Goal: Transaction & Acquisition: Purchase product/service

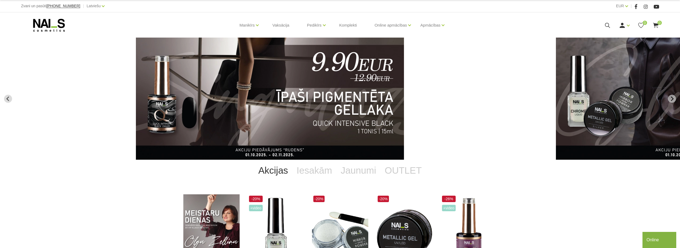
click at [606, 24] on icon at bounding box center [607, 25] width 7 height 7
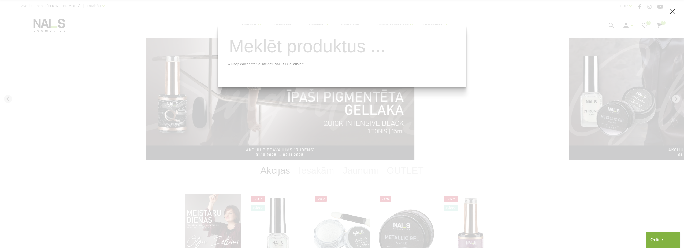
click at [396, 52] on input "search" at bounding box center [341, 46] width 227 height 22
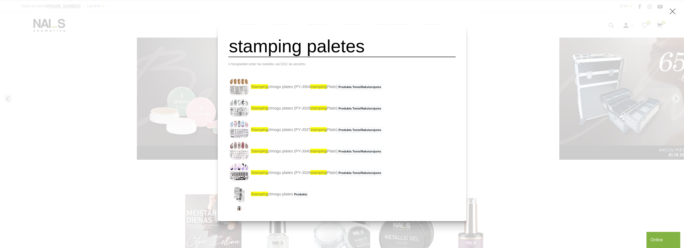
type input "stamping paletes"
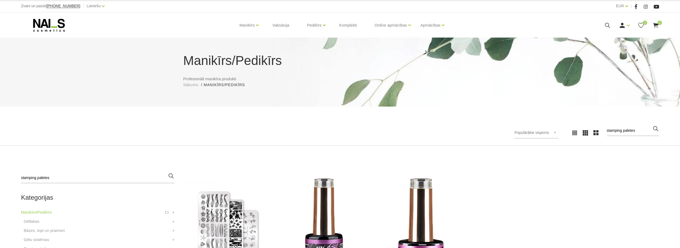
scroll to position [161, 0]
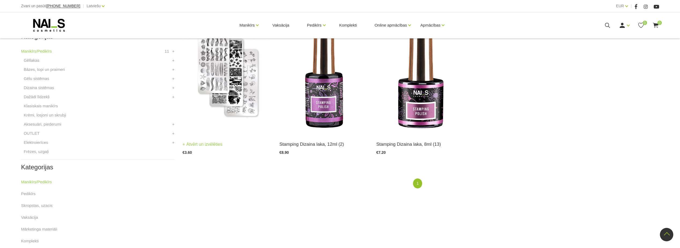
click at [234, 117] on img at bounding box center [226, 73] width 89 height 122
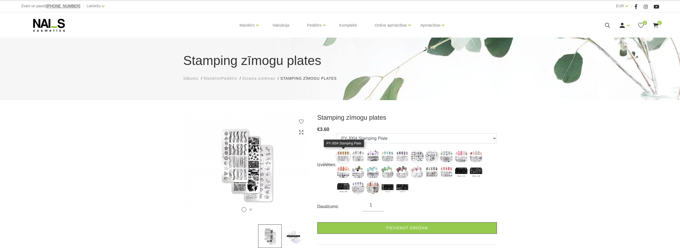
click at [340, 156] on img at bounding box center [342, 155] width 13 height 13
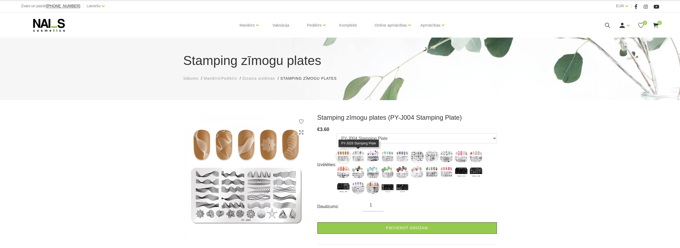
click at [355, 157] on img at bounding box center [357, 155] width 13 height 13
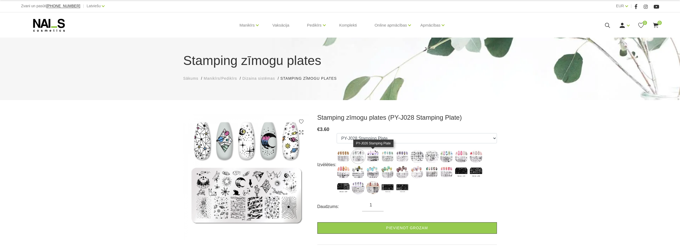
click at [373, 155] on img at bounding box center [372, 155] width 13 height 13
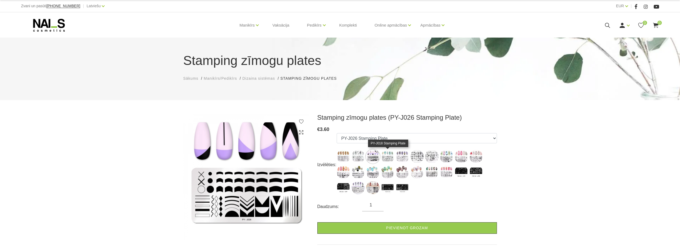
click at [385, 156] on img at bounding box center [387, 155] width 13 height 13
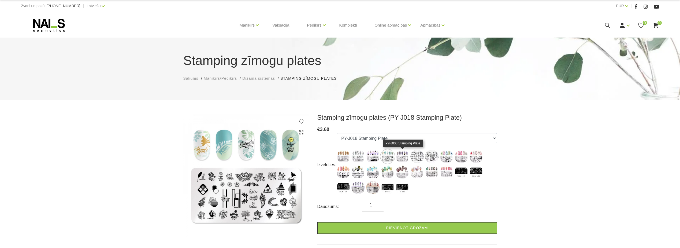
click at [401, 158] on img at bounding box center [401, 155] width 13 height 13
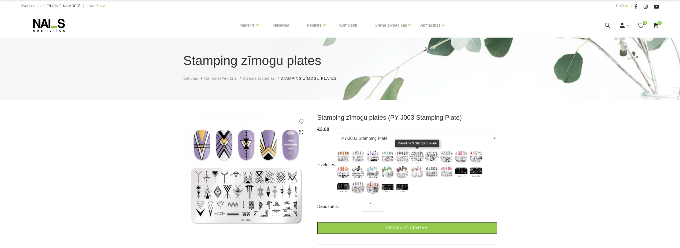
click at [423, 158] on img at bounding box center [416, 155] width 13 height 13
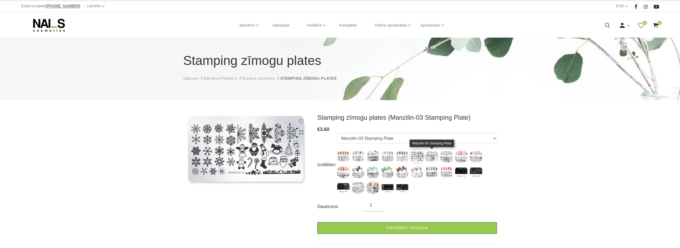
click at [429, 158] on img at bounding box center [431, 155] width 13 height 13
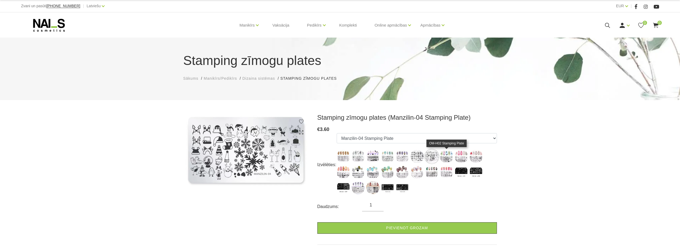
drag, startPoint x: 444, startPoint y: 157, endPoint x: 447, endPoint y: 159, distance: 4.0
click at [444, 157] on img at bounding box center [446, 155] width 13 height 13
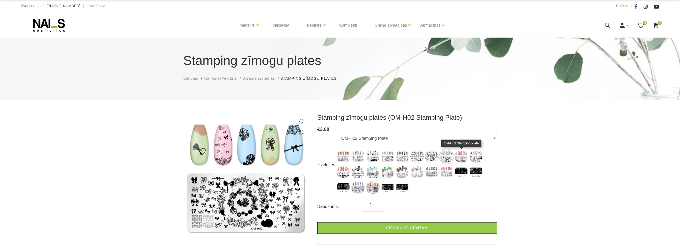
click at [461, 157] on img at bounding box center [460, 155] width 13 height 13
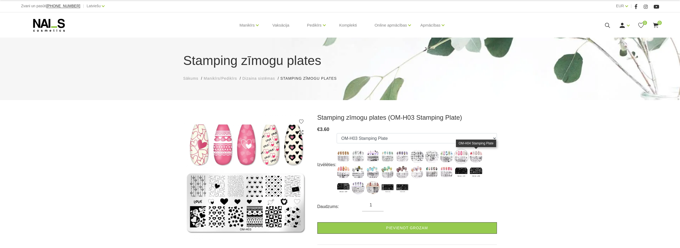
click at [474, 155] on img at bounding box center [475, 155] width 13 height 13
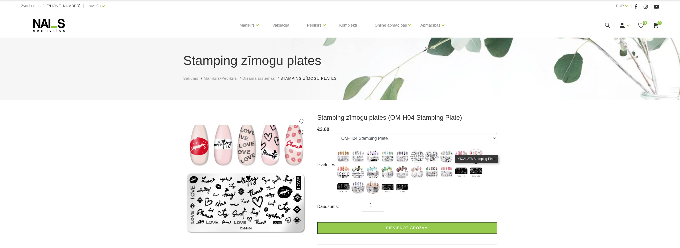
click at [471, 169] on img at bounding box center [475, 171] width 13 height 13
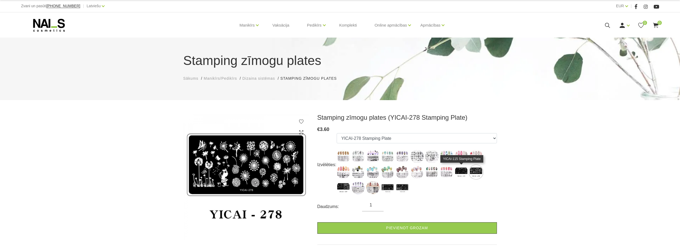
click at [462, 171] on img at bounding box center [460, 171] width 13 height 13
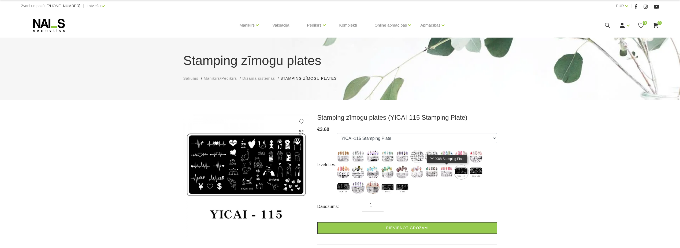
click at [447, 172] on img at bounding box center [446, 171] width 13 height 13
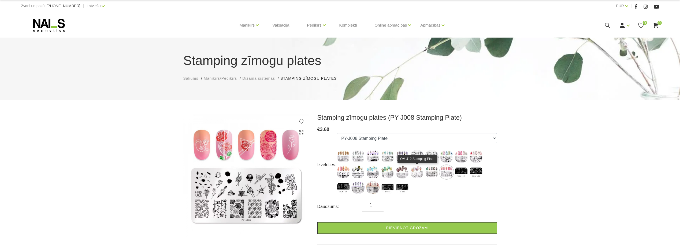
click at [421, 170] on img at bounding box center [416, 171] width 13 height 13
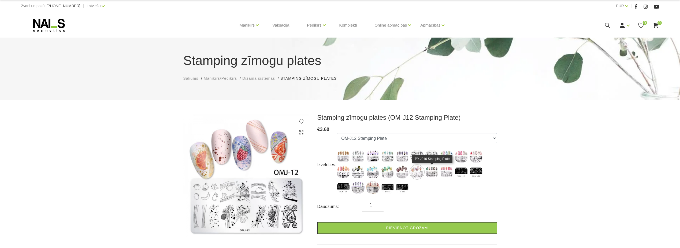
click at [433, 169] on img at bounding box center [431, 171] width 13 height 13
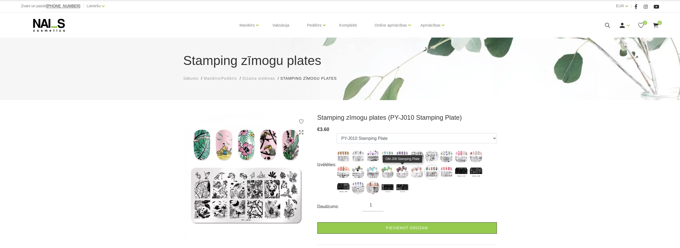
click at [396, 170] on img at bounding box center [401, 171] width 13 height 13
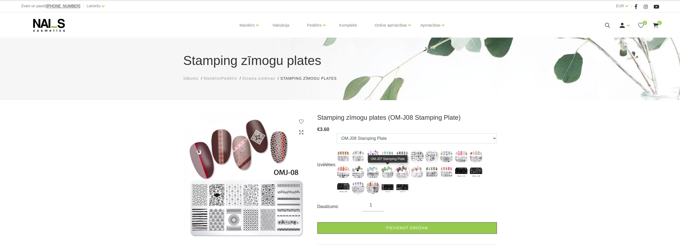
click at [387, 171] on img at bounding box center [387, 171] width 13 height 13
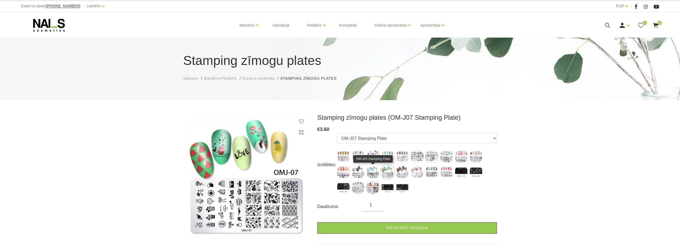
click at [372, 170] on img at bounding box center [372, 171] width 13 height 13
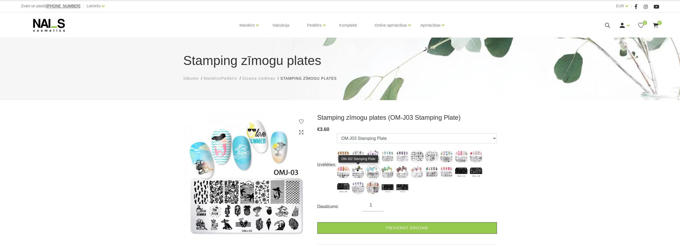
click at [356, 171] on img at bounding box center [357, 171] width 13 height 13
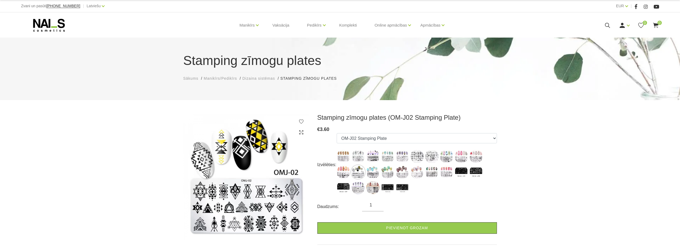
click at [336, 173] on div "Izvēlēties: PY-J004 Stamping Plate PY-J028 Stamping Plate PY-J026 Stamping Plat…" at bounding box center [406, 164] width 179 height 63
click at [341, 173] on img at bounding box center [342, 171] width 13 height 13
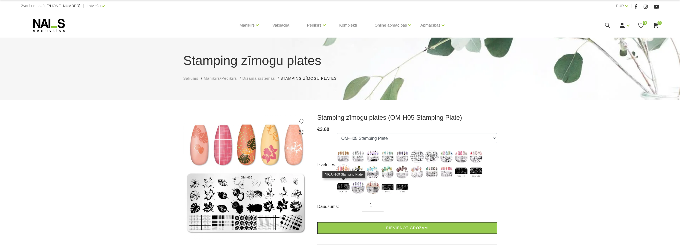
click at [342, 184] on img at bounding box center [342, 187] width 13 height 13
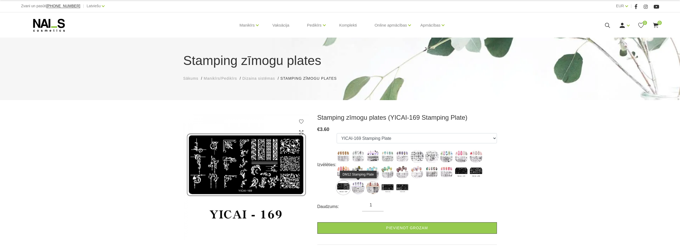
click at [357, 185] on img at bounding box center [357, 187] width 13 height 13
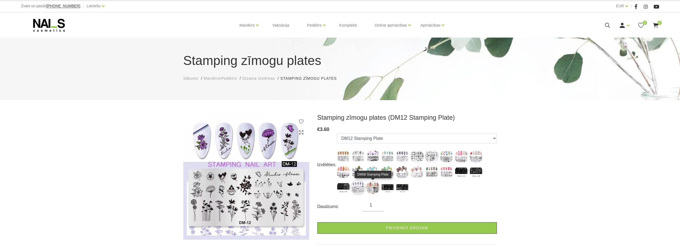
click at [376, 183] on img at bounding box center [372, 187] width 13 height 13
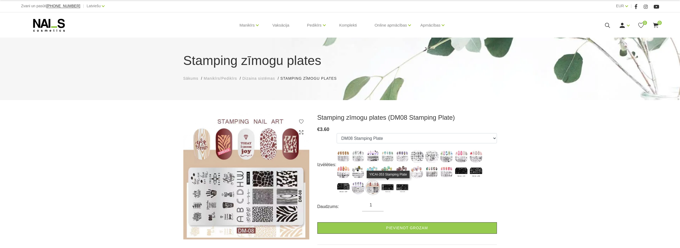
click at [382, 183] on img at bounding box center [387, 187] width 13 height 13
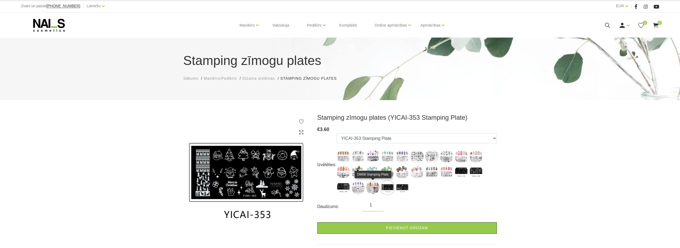
click at [374, 186] on img at bounding box center [372, 187] width 13 height 13
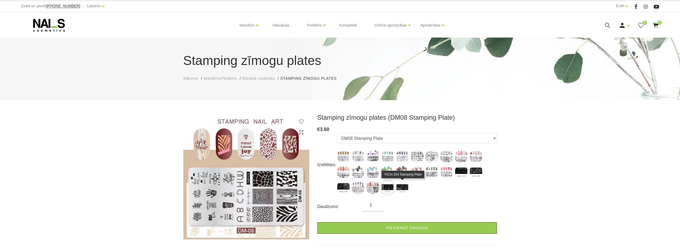
click at [405, 186] on img at bounding box center [401, 187] width 13 height 13
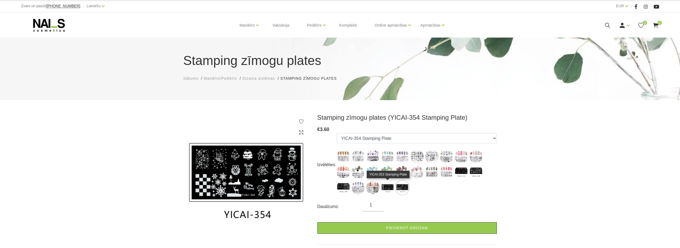
click at [382, 186] on img at bounding box center [387, 187] width 13 height 13
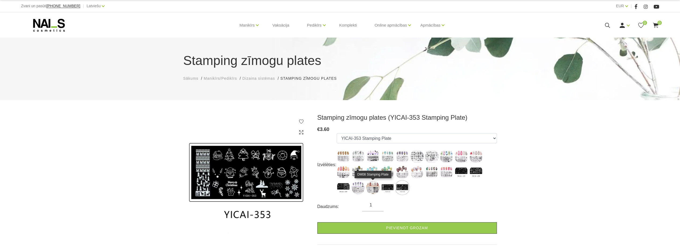
click at [373, 188] on img at bounding box center [372, 187] width 13 height 13
select select "5811"
